Goal: Task Accomplishment & Management: Use online tool/utility

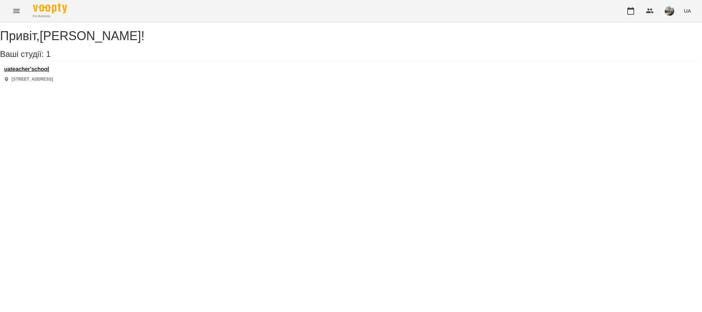
click at [56, 74] on div "uateacher'school [STREET_ADDRESS]" at bounding box center [351, 74] width 702 height 24
click at [53, 72] on h3 "uateacher'school" at bounding box center [28, 69] width 49 height 6
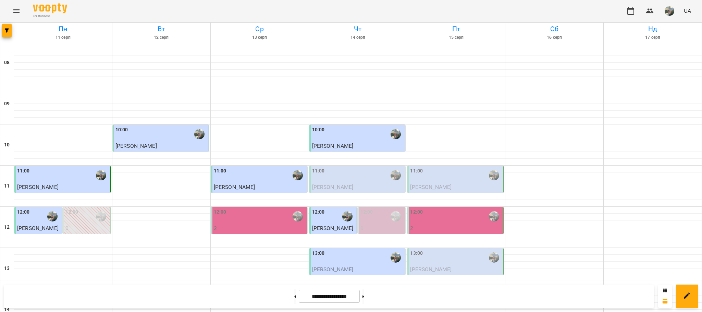
scroll to position [39, 0]
click at [452, 183] on p "[PERSON_NAME]" at bounding box center [456, 187] width 92 height 8
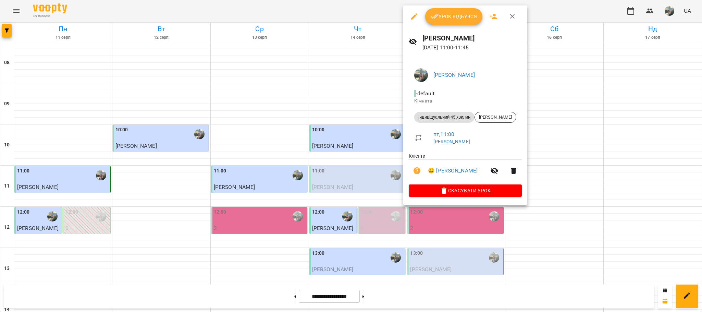
click at [509, 16] on icon "button" at bounding box center [513, 16] width 8 height 8
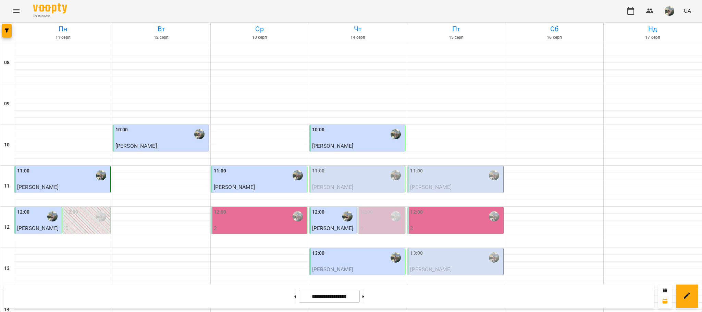
click at [457, 208] on div "12:00" at bounding box center [456, 216] width 92 height 16
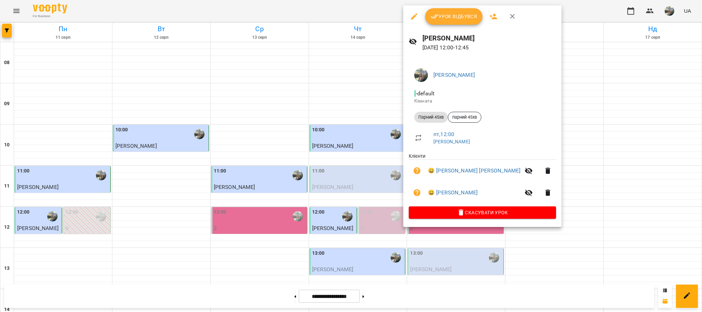
click at [512, 19] on icon "button" at bounding box center [513, 16] width 8 height 8
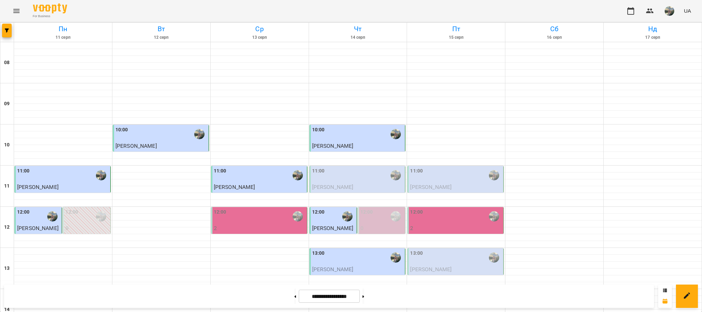
click at [360, 167] on div "11:00" at bounding box center [358, 175] width 92 height 16
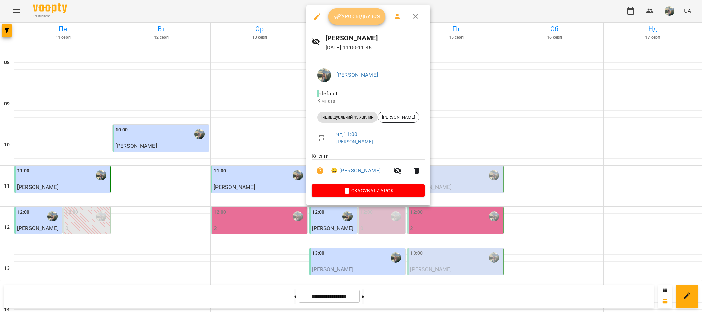
click at [359, 18] on span "Урок відбувся" at bounding box center [357, 16] width 47 height 8
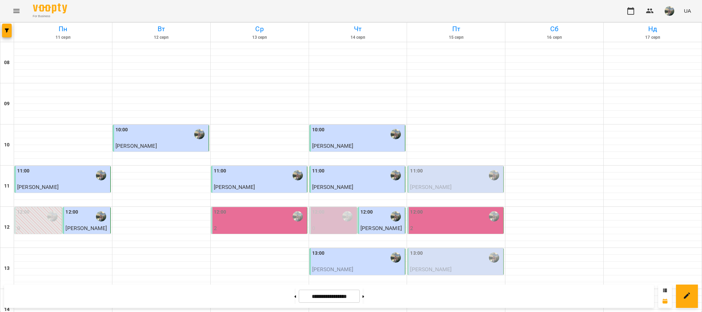
scroll to position [182, 0]
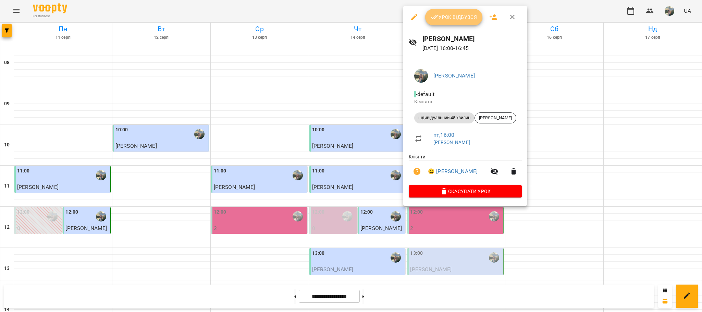
click at [452, 22] on button "Урок відбувся" at bounding box center [454, 17] width 58 height 16
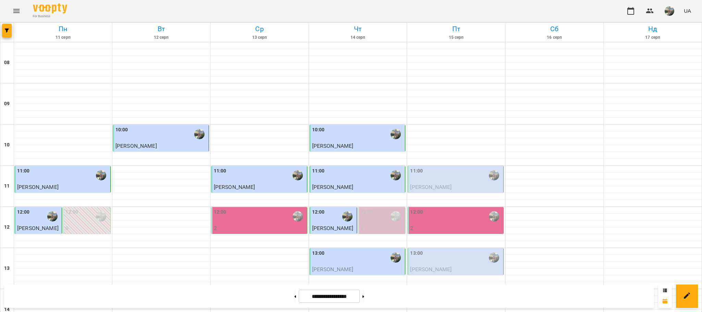
scroll to position [337, 0]
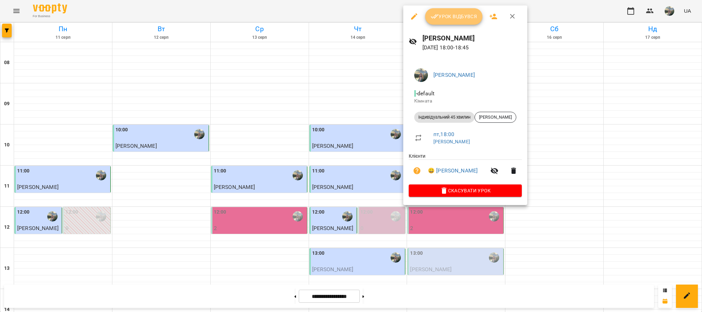
click at [457, 11] on button "Урок відбувся" at bounding box center [454, 16] width 58 height 16
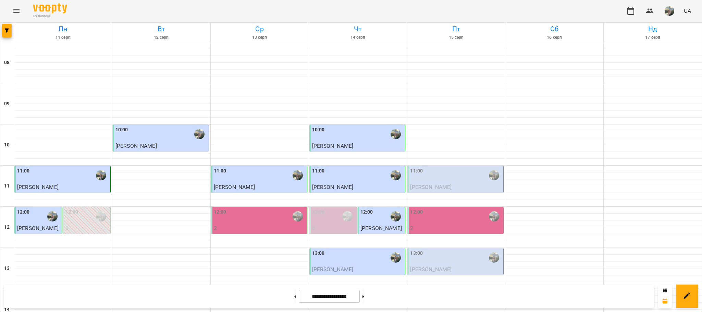
click at [666, 9] on img "button" at bounding box center [670, 11] width 10 height 10
click at [672, 22] on span "[PERSON_NAME]" at bounding box center [673, 26] width 44 height 8
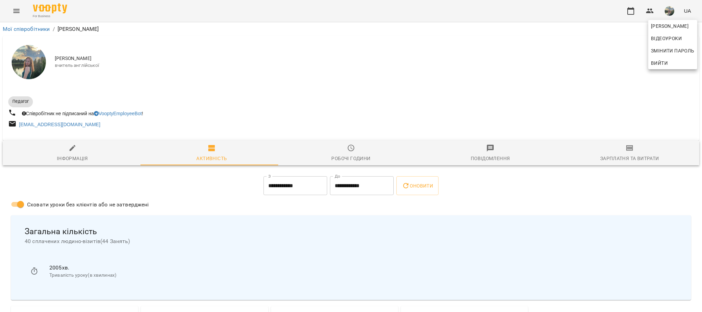
click at [635, 155] on div at bounding box center [351, 156] width 702 height 312
click at [635, 155] on div "Зарплатня та Витрати" at bounding box center [630, 158] width 59 height 8
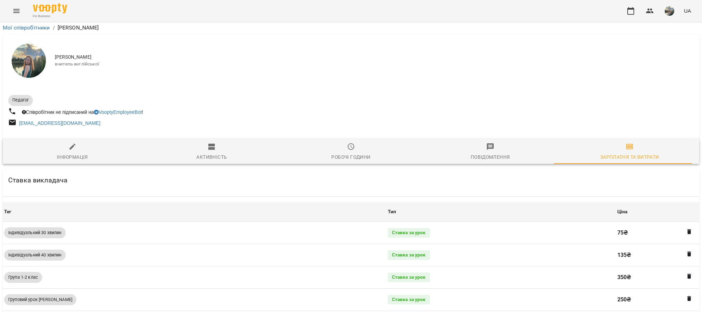
scroll to position [333, 0]
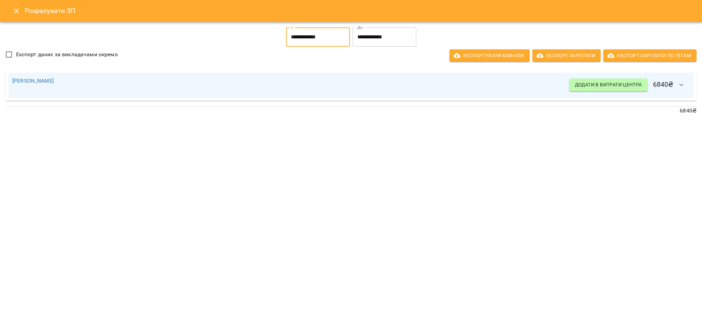
click at [313, 33] on input "**********" at bounding box center [318, 36] width 64 height 19
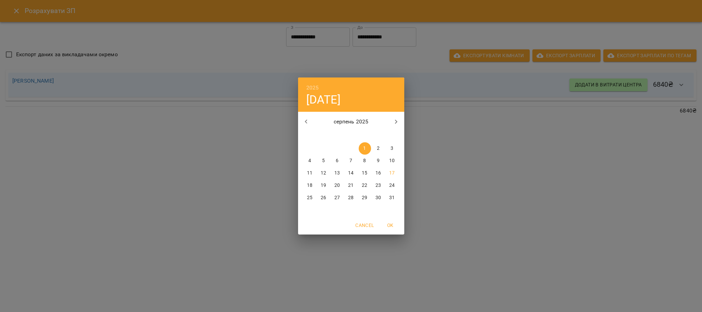
click at [309, 176] on p "11" at bounding box center [309, 173] width 5 height 7
type input "**********"
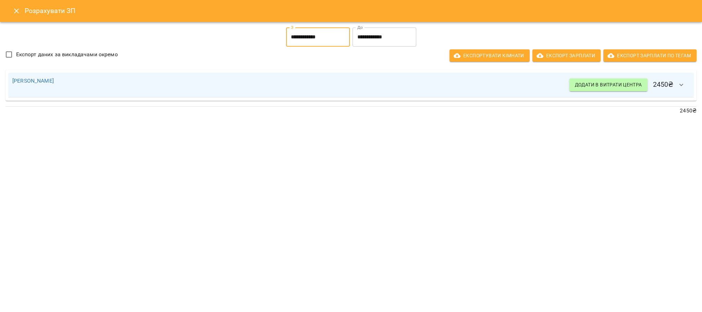
click at [391, 27] on div "**********" at bounding box center [384, 37] width 67 height 22
click at [391, 35] on input "**********" at bounding box center [385, 36] width 64 height 19
